Goal: Transaction & Acquisition: Download file/media

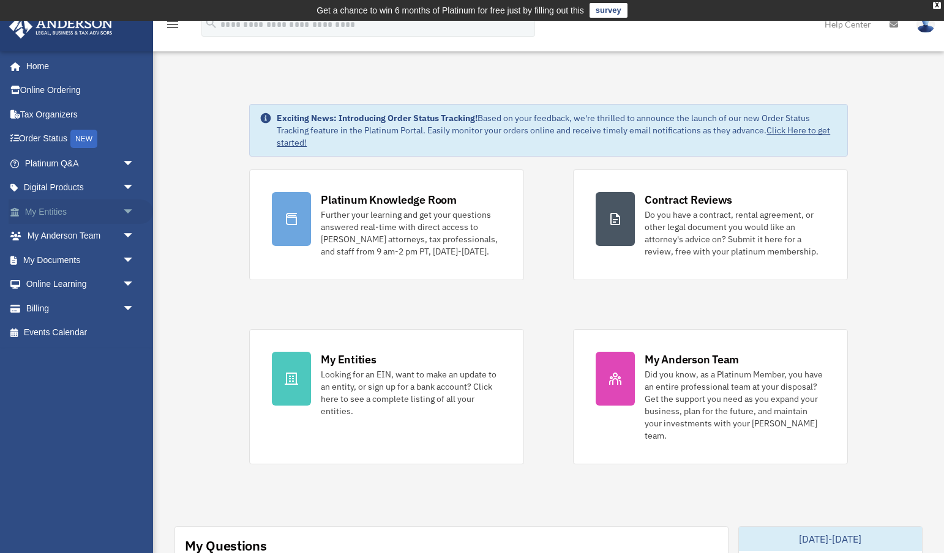
click at [126, 207] on span "arrow_drop_down" at bounding box center [134, 211] width 24 height 25
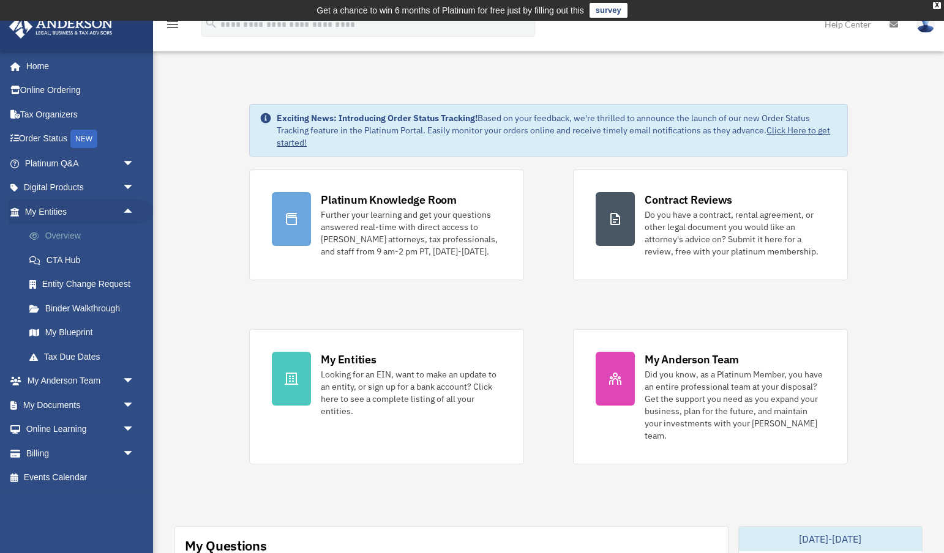
click at [65, 231] on link "Overview" at bounding box center [85, 236] width 136 height 24
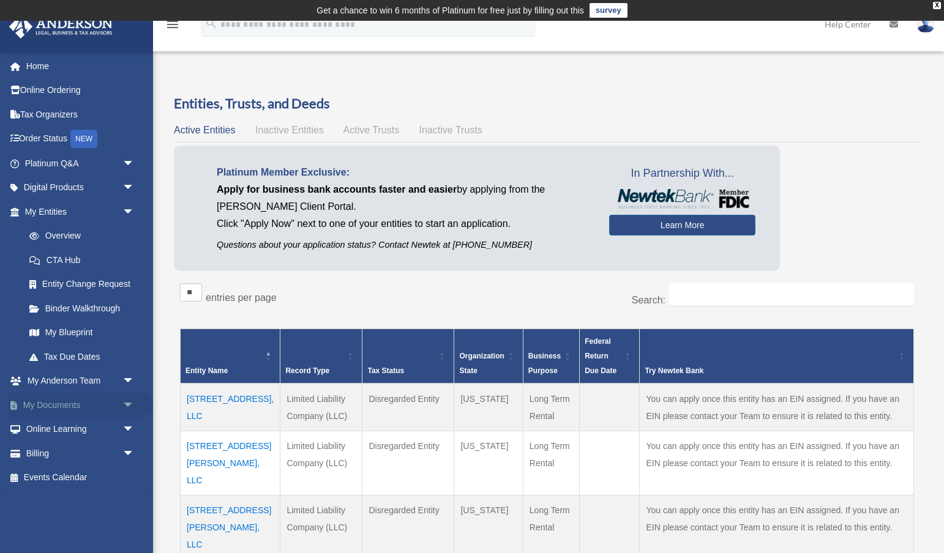
click at [127, 404] on span "arrow_drop_down" at bounding box center [134, 405] width 24 height 25
click at [45, 423] on link "Box" at bounding box center [85, 429] width 136 height 24
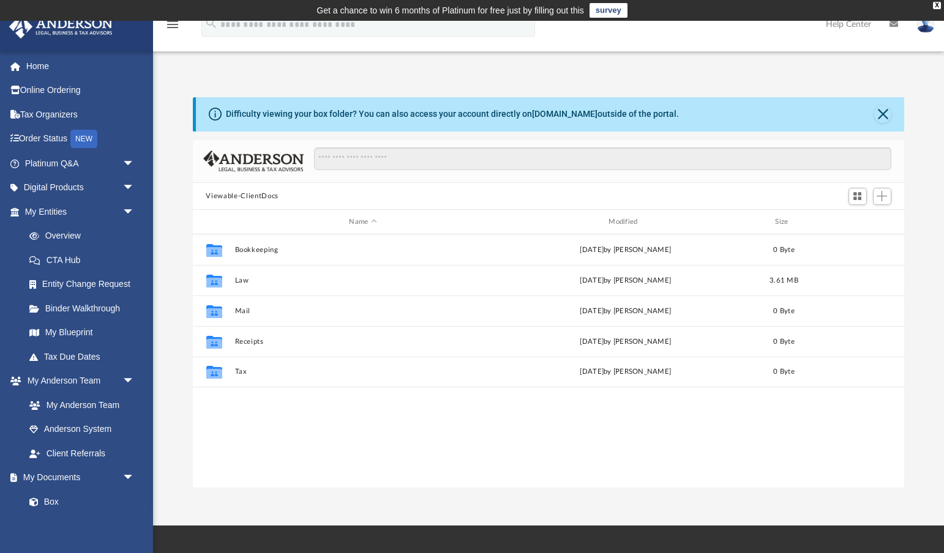
scroll to position [1, 1]
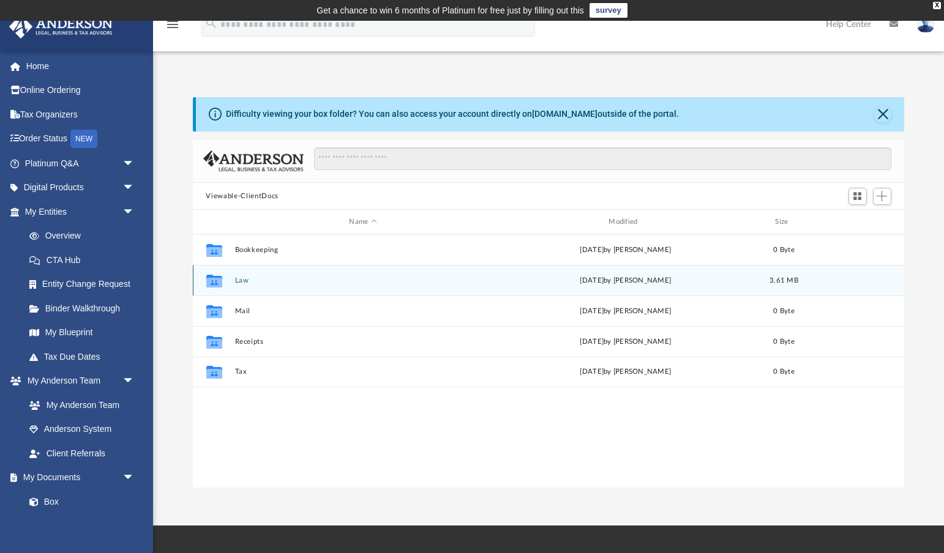
click at [246, 277] on button "Law" at bounding box center [362, 281] width 257 height 8
click at [311, 283] on button "Royal One Holdings LLC" at bounding box center [362, 281] width 257 height 8
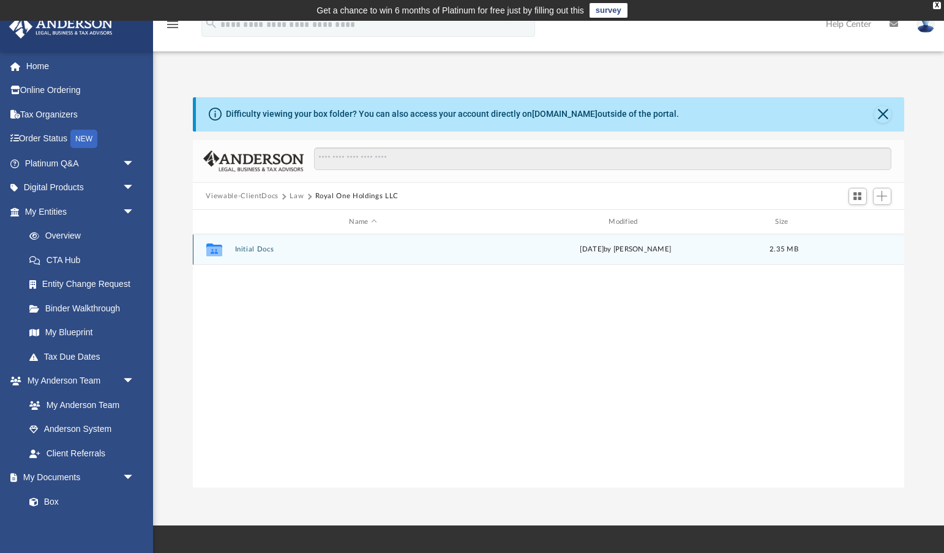
click at [258, 252] on button "Initial Docs" at bounding box center [362, 250] width 257 height 8
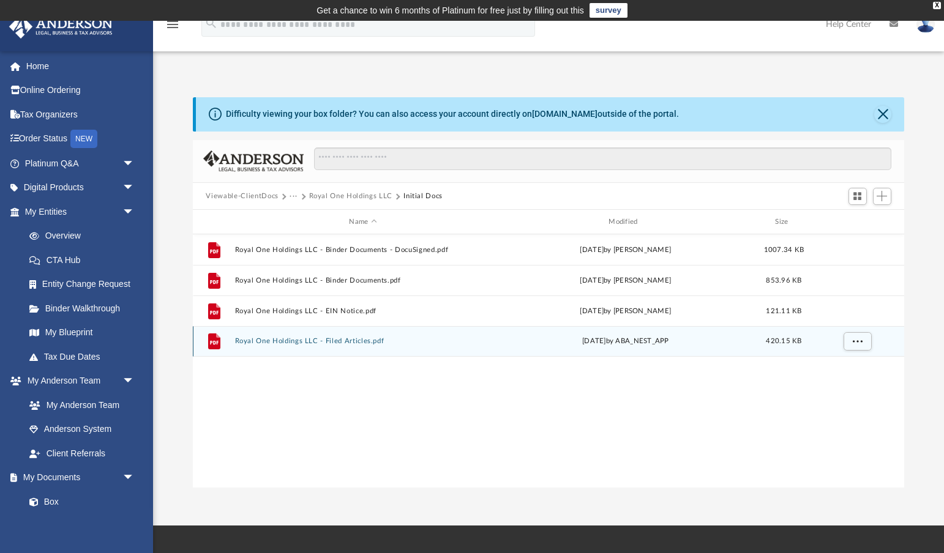
click at [350, 341] on button "Royal One Holdings LLC - Filed Articles.pdf" at bounding box center [362, 342] width 257 height 8
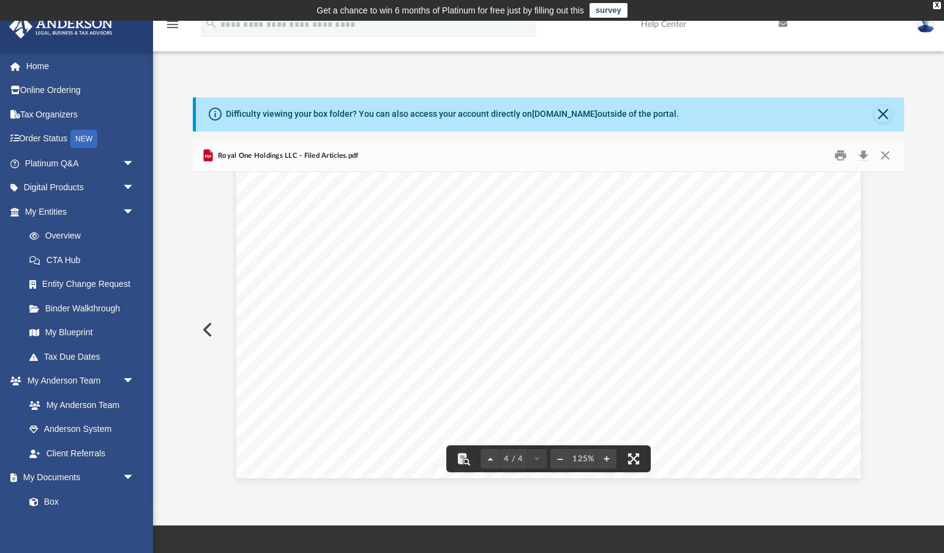
scroll to position [2989, 0]
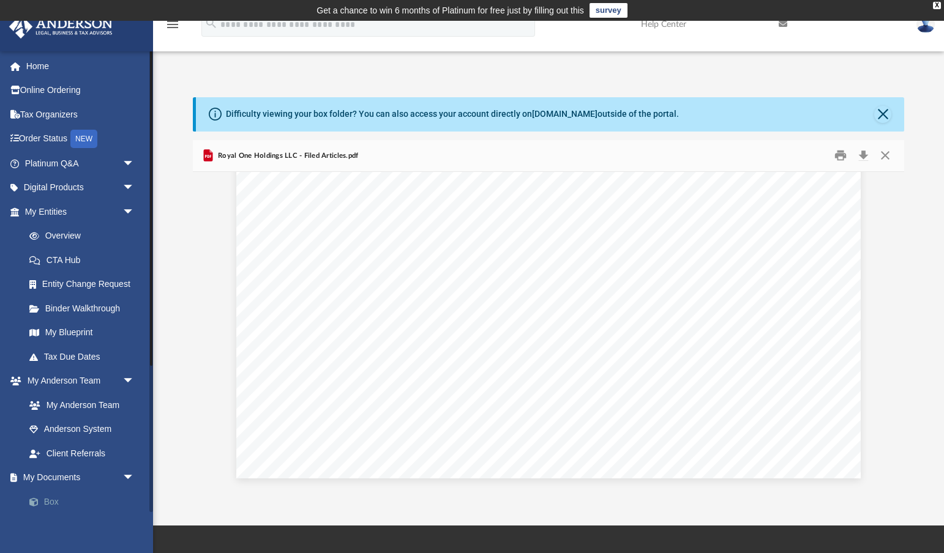
click at [54, 492] on link "Box" at bounding box center [85, 502] width 136 height 24
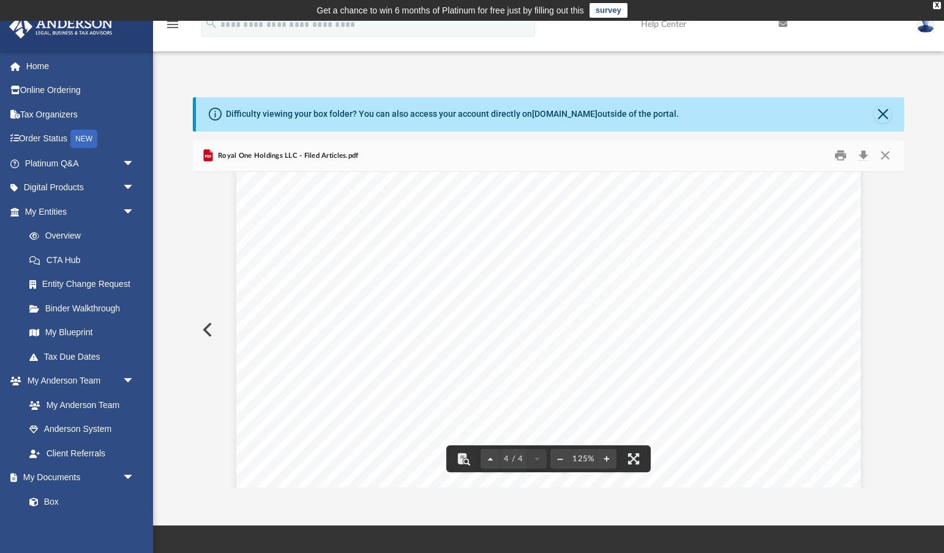
scroll to position [2616, 0]
click at [61, 497] on link "Box" at bounding box center [85, 502] width 136 height 24
click at [45, 499] on link "Box" at bounding box center [85, 502] width 136 height 24
click at [883, 117] on button "Close" at bounding box center [882, 114] width 17 height 17
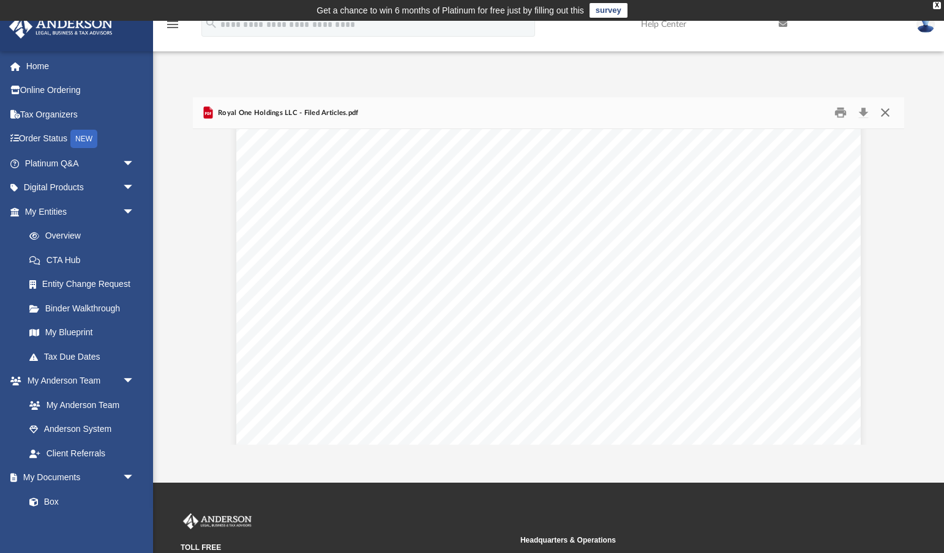
click at [885, 114] on button "Close" at bounding box center [885, 112] width 22 height 19
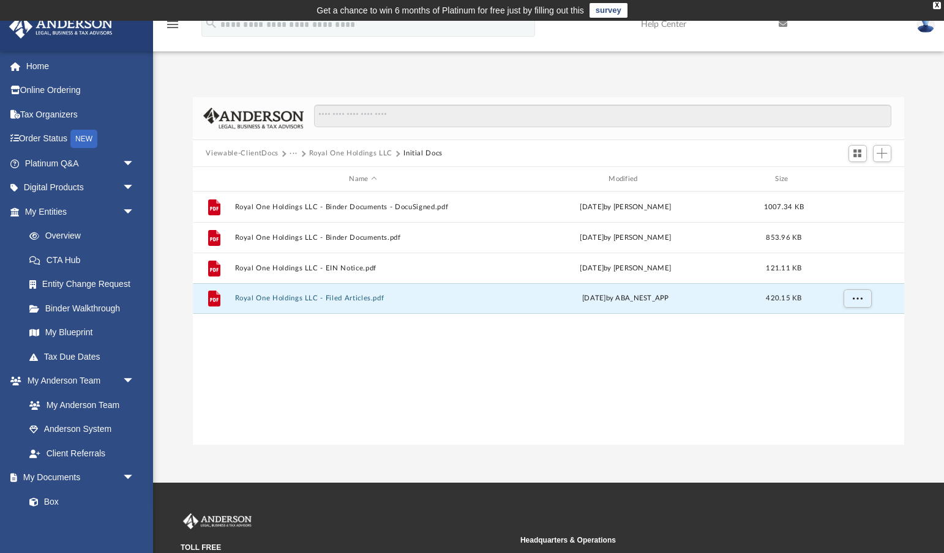
click at [292, 155] on button "···" at bounding box center [293, 153] width 8 height 11
click at [300, 174] on li "Law" at bounding box center [303, 174] width 14 height 13
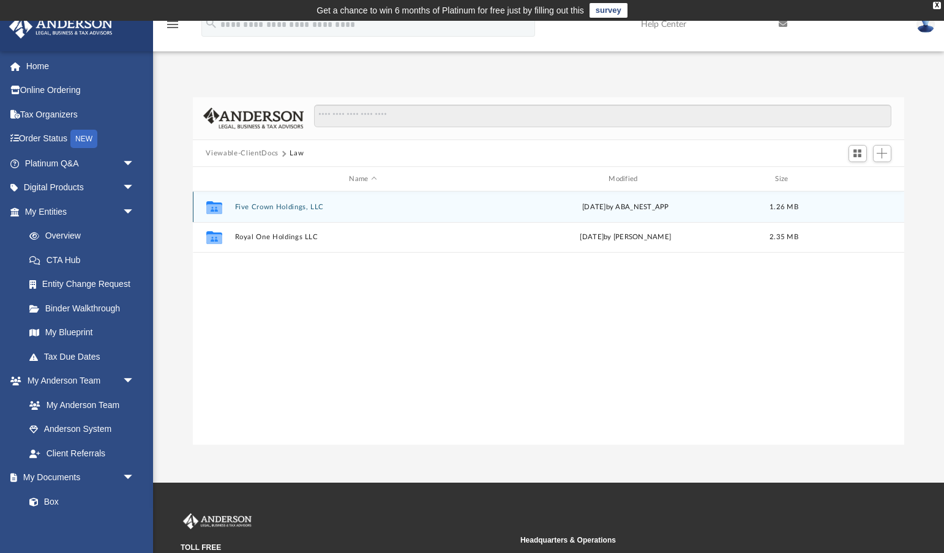
click at [283, 210] on button "Five Crown Holdings, LLC" at bounding box center [362, 207] width 257 height 8
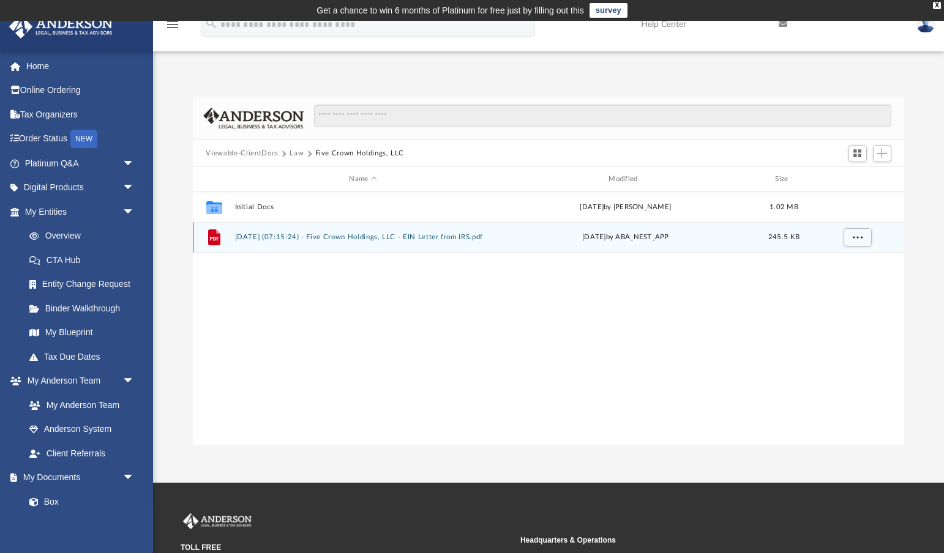
click at [302, 239] on button "[DATE] (07:15:24) - Five Crown Holdings, LLC - EIN Letter from IRS.pdf" at bounding box center [362, 238] width 257 height 8
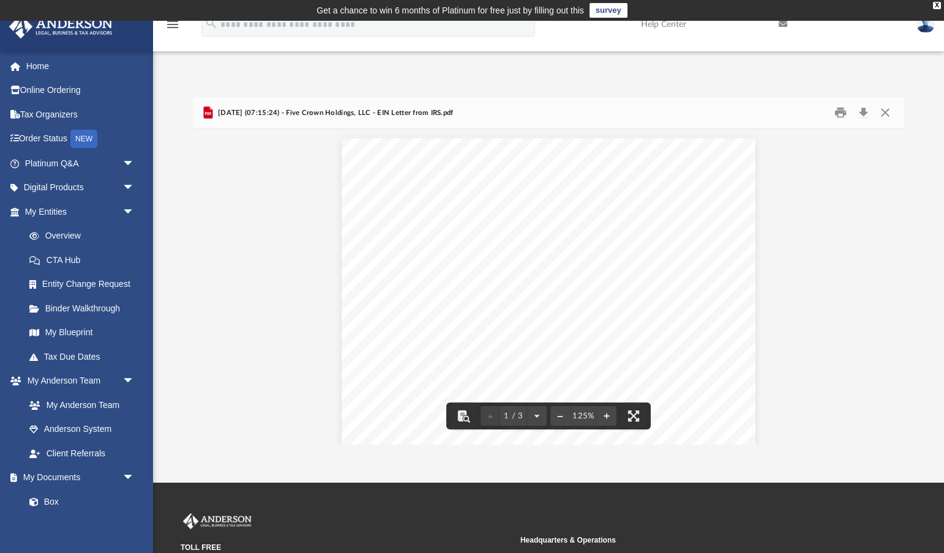
scroll to position [2, 0]
click at [56, 497] on link "Box" at bounding box center [85, 502] width 136 height 24
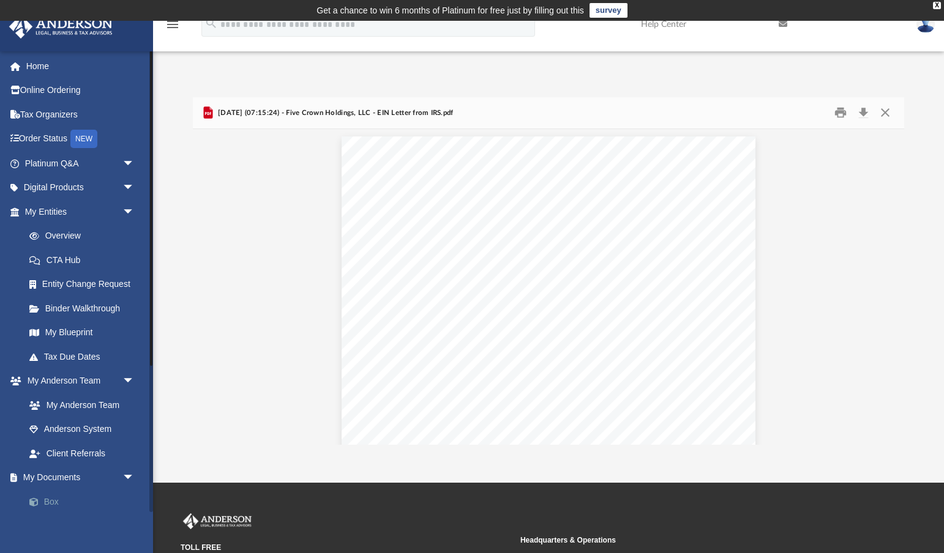
click at [50, 493] on link "Box" at bounding box center [85, 502] width 136 height 24
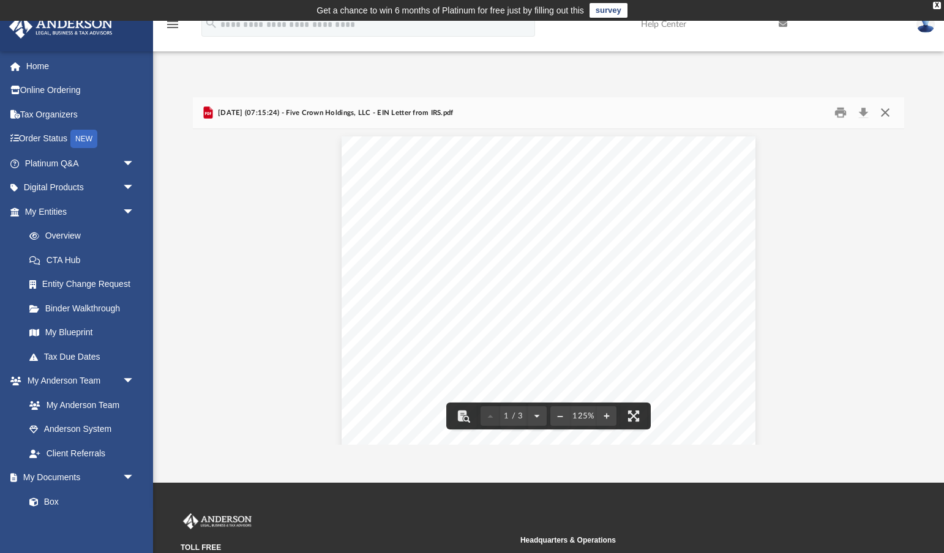
click at [885, 114] on button "Close" at bounding box center [885, 112] width 22 height 19
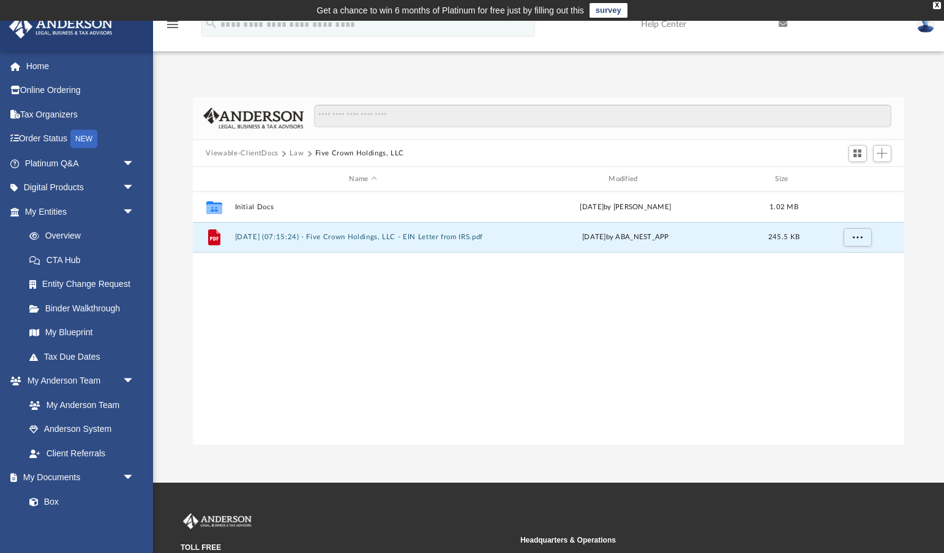
click at [299, 151] on button "Law" at bounding box center [296, 153] width 14 height 11
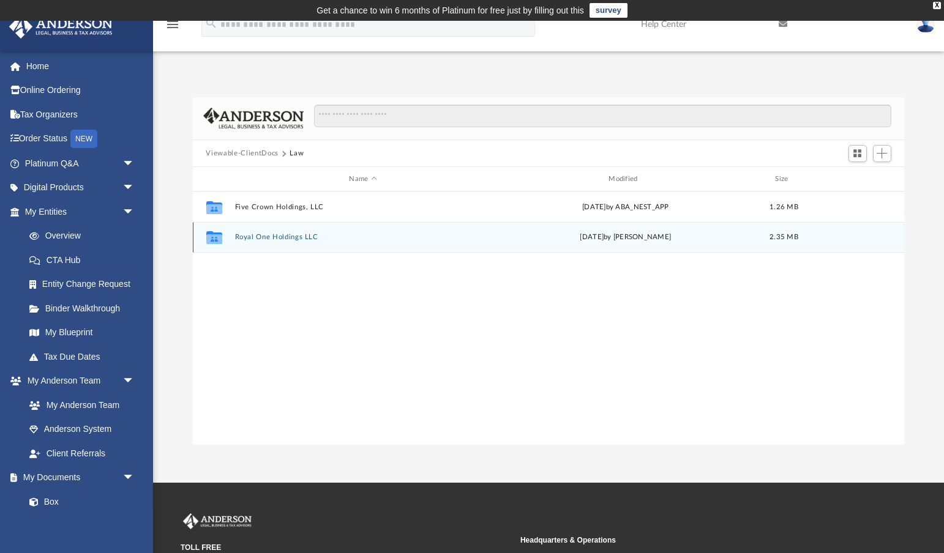
click at [284, 228] on div "Collaborated Folder Royal One Holdings LLC [DATE] by [PERSON_NAME] 2.35 MB" at bounding box center [549, 237] width 712 height 31
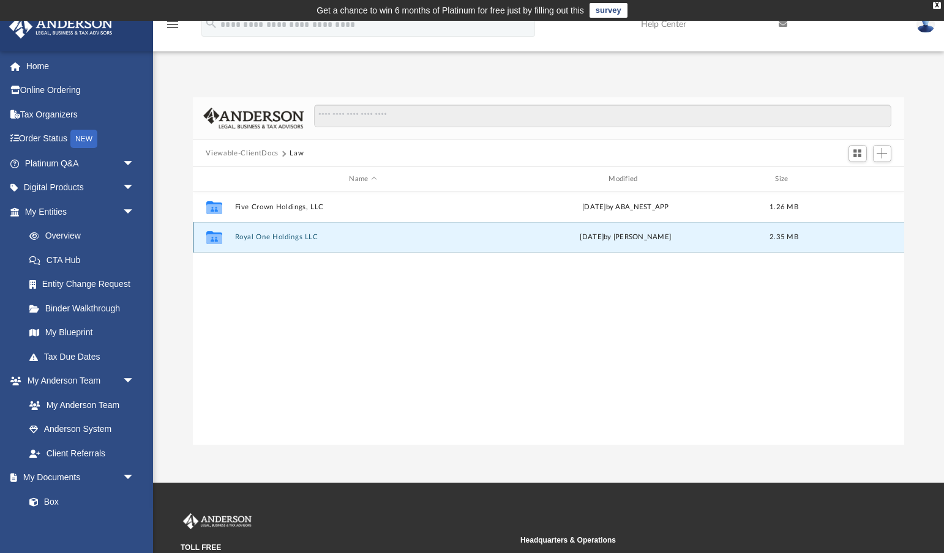
click at [284, 233] on div "Collaborated Folder Royal One Holdings LLC [DATE] by [PERSON_NAME] 2.35 MB" at bounding box center [549, 237] width 712 height 31
click at [281, 237] on button "Royal One Holdings LLC" at bounding box center [362, 238] width 257 height 8
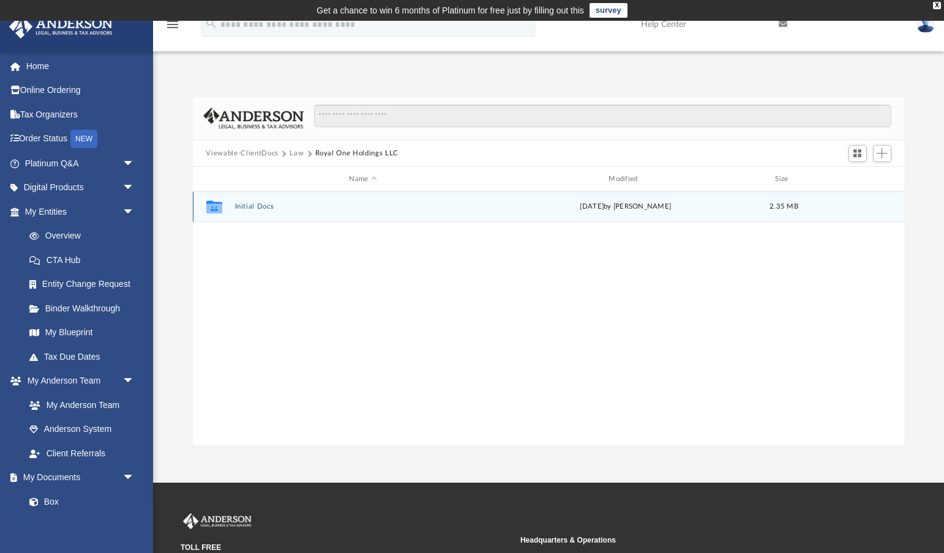
click at [266, 206] on button "Initial Docs" at bounding box center [362, 207] width 257 height 8
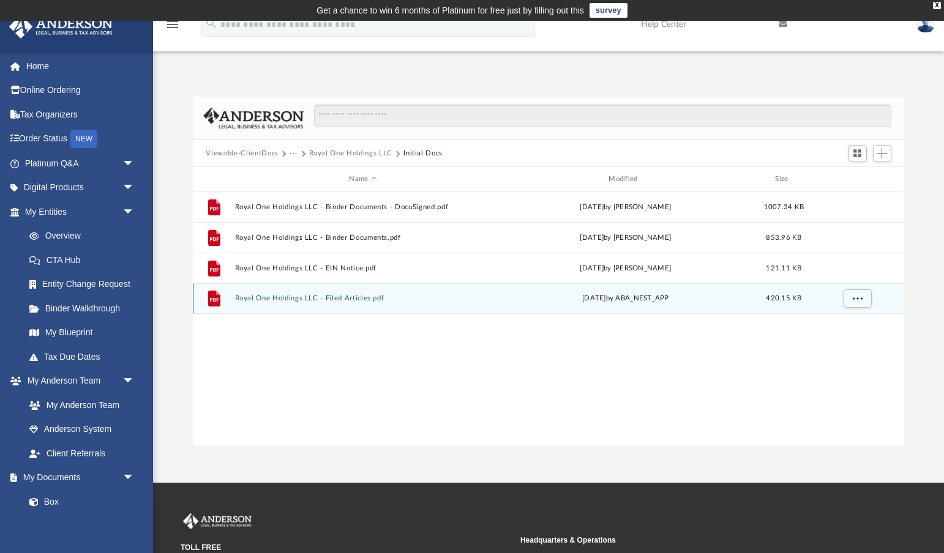
click at [323, 295] on button "Royal One Holdings LLC - Filed Articles.pdf" at bounding box center [362, 299] width 257 height 8
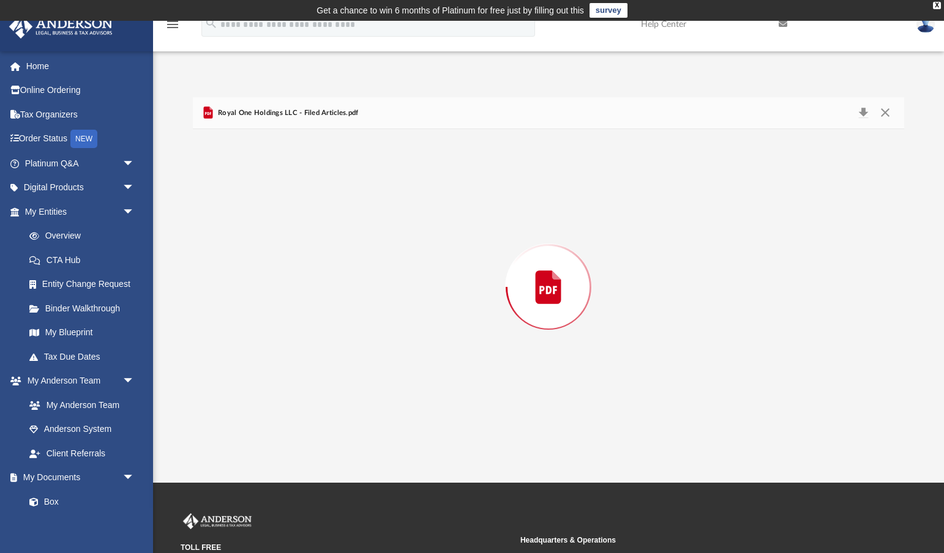
scroll to position [2478, 0]
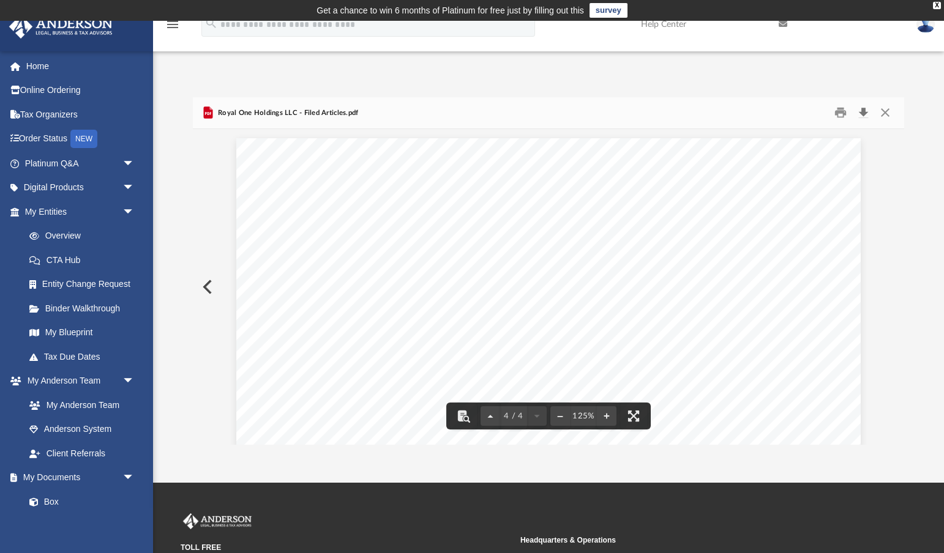
click at [864, 111] on button "Download" at bounding box center [863, 112] width 22 height 19
click at [862, 114] on button "Download" at bounding box center [863, 112] width 22 height 19
click at [38, 65] on link "Home" at bounding box center [81, 66] width 144 height 24
